Goal: Navigation & Orientation: Find specific page/section

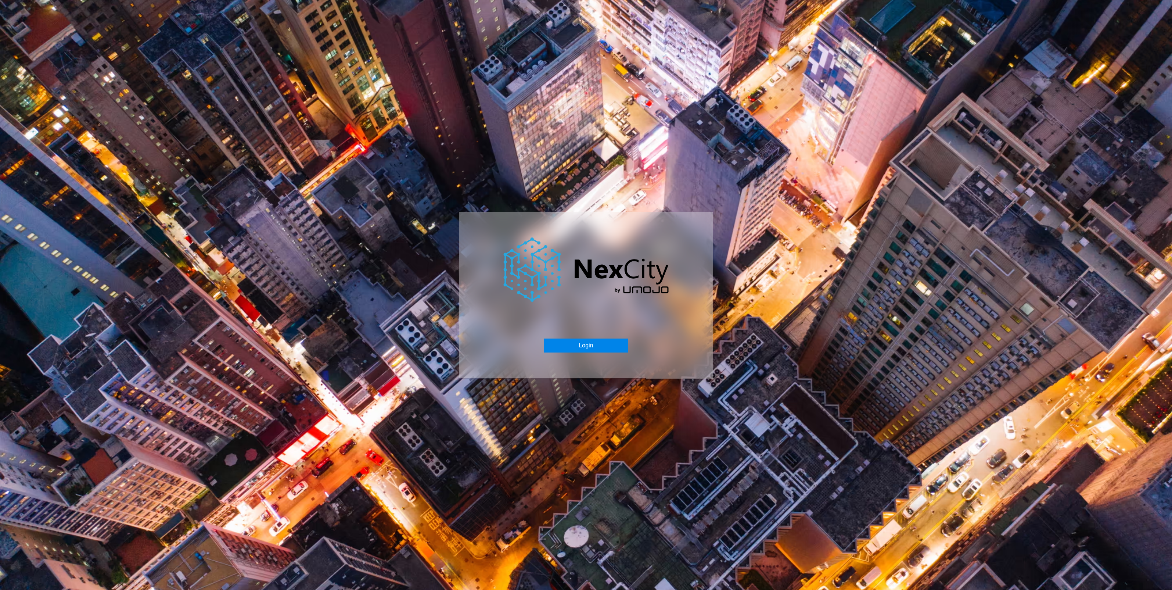
click at [583, 347] on button "Login" at bounding box center [586, 345] width 84 height 14
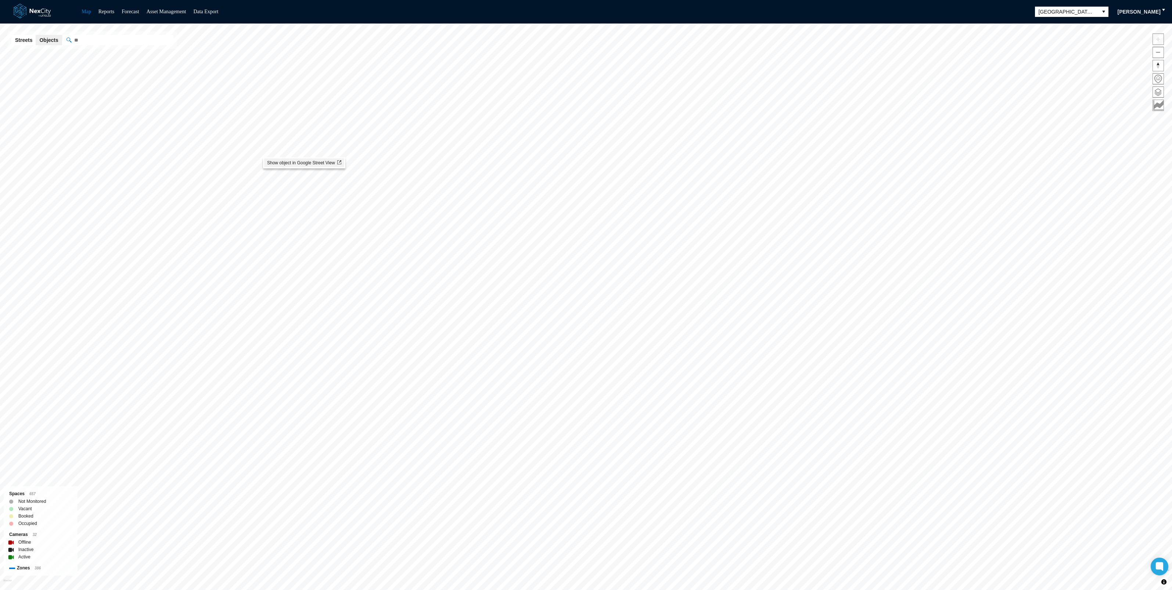
click at [275, 162] on span "Show object in Google Street View" at bounding box center [304, 162] width 74 height 5
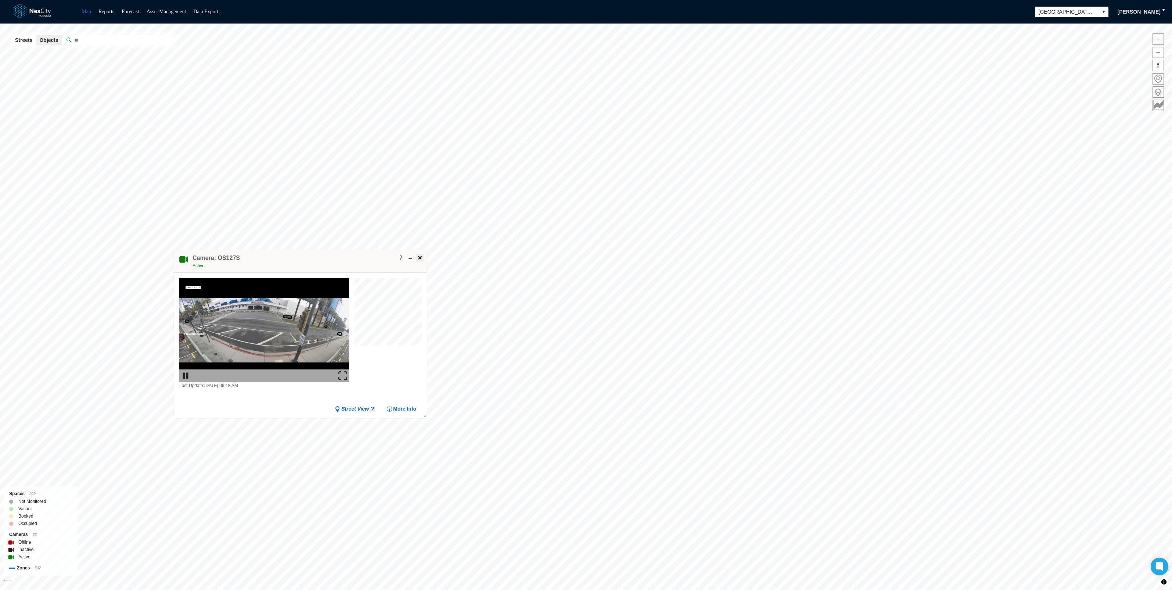
click at [419, 255] on span at bounding box center [420, 258] width 6 height 6
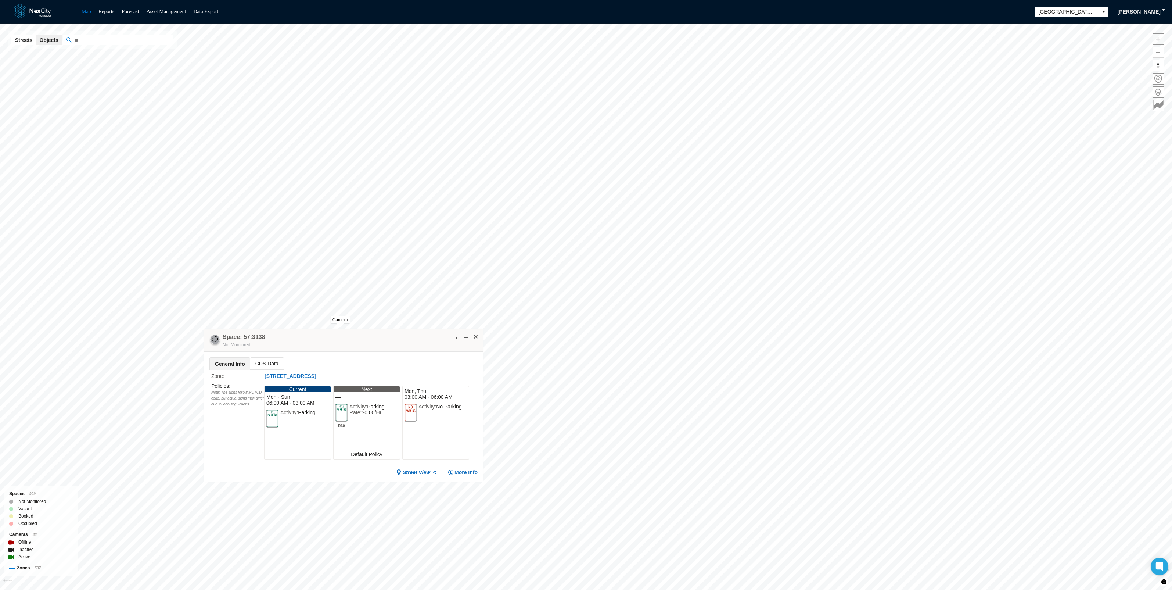
click at [340, 328] on div "Space: 57:3138 Not Monitored" at bounding box center [343, 339] width 279 height 23
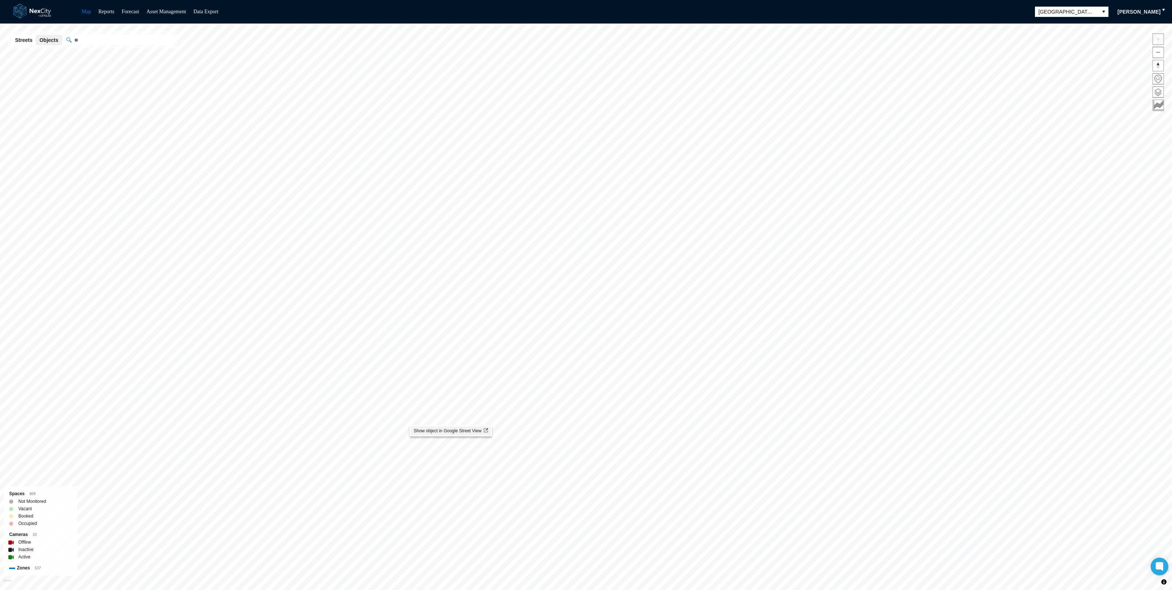
click at [442, 434] on li "Show object in Google Street View" at bounding box center [451, 430] width 80 height 9
